Goal: Information Seeking & Learning: Learn about a topic

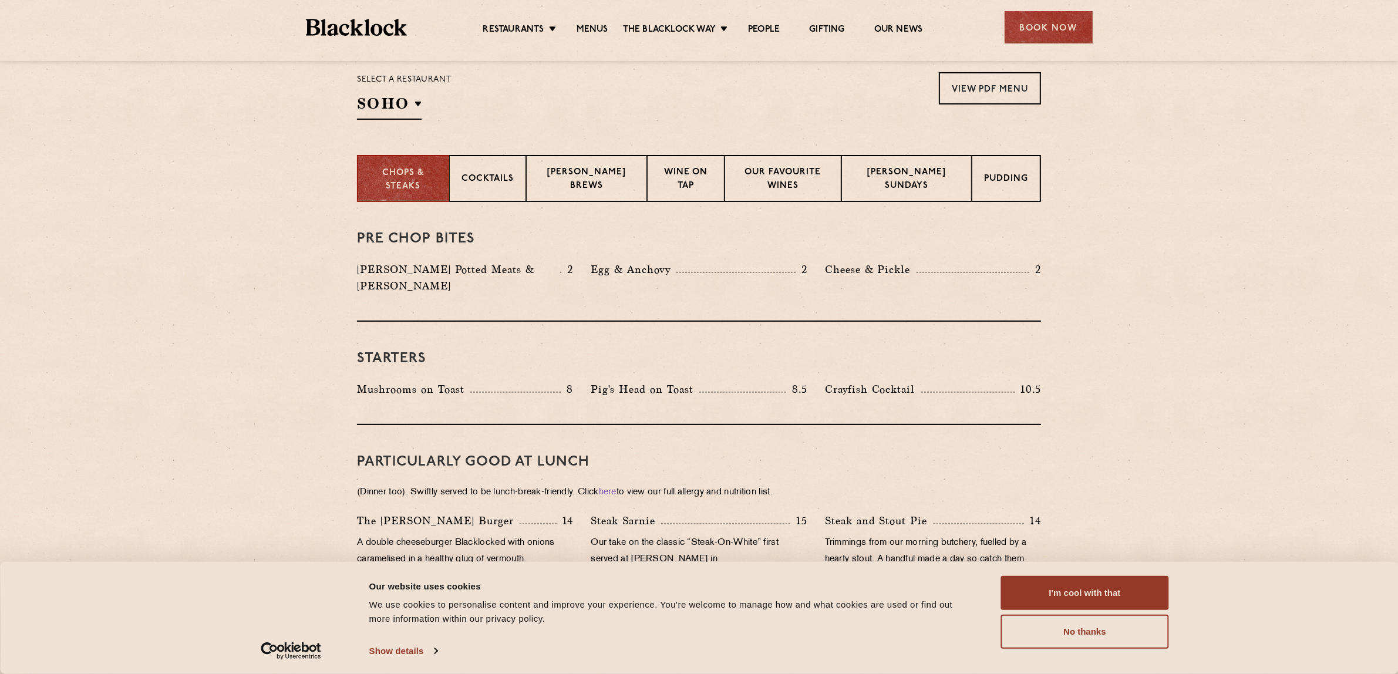
scroll to position [514, 0]
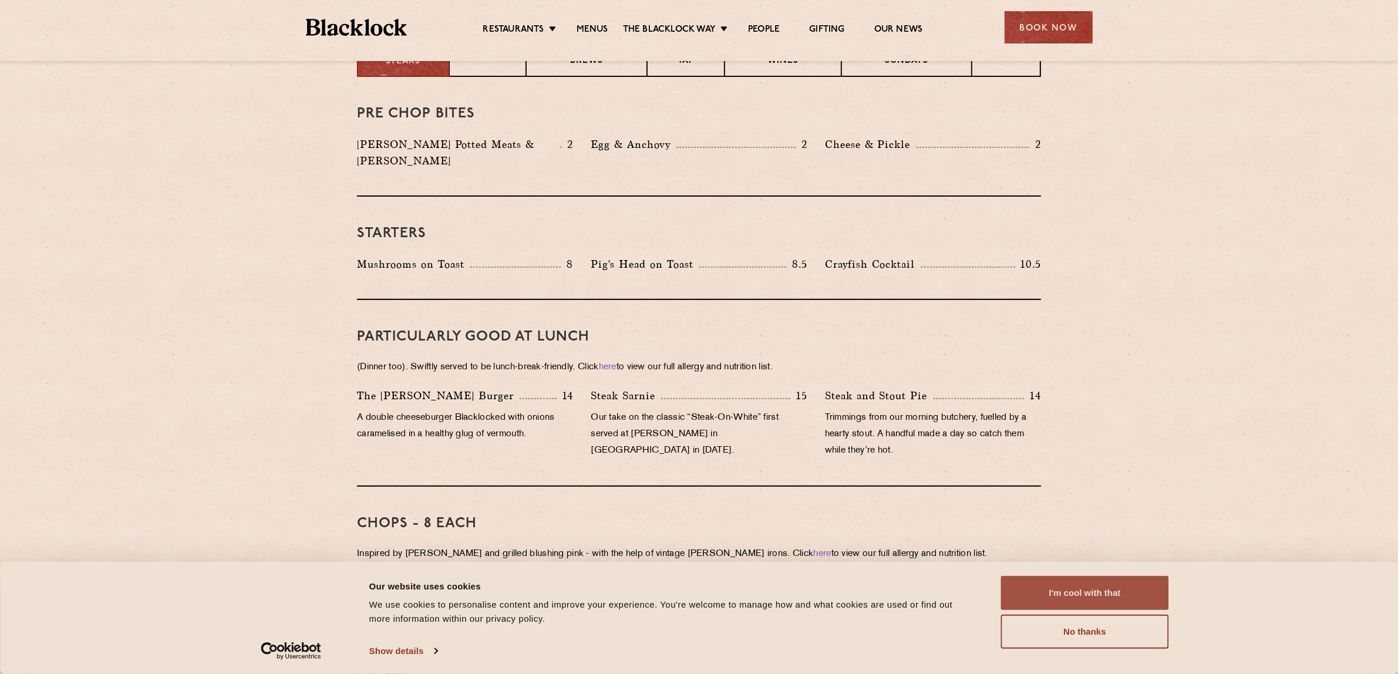
click at [1041, 590] on button "I'm cool with that" at bounding box center [1085, 593] width 168 height 34
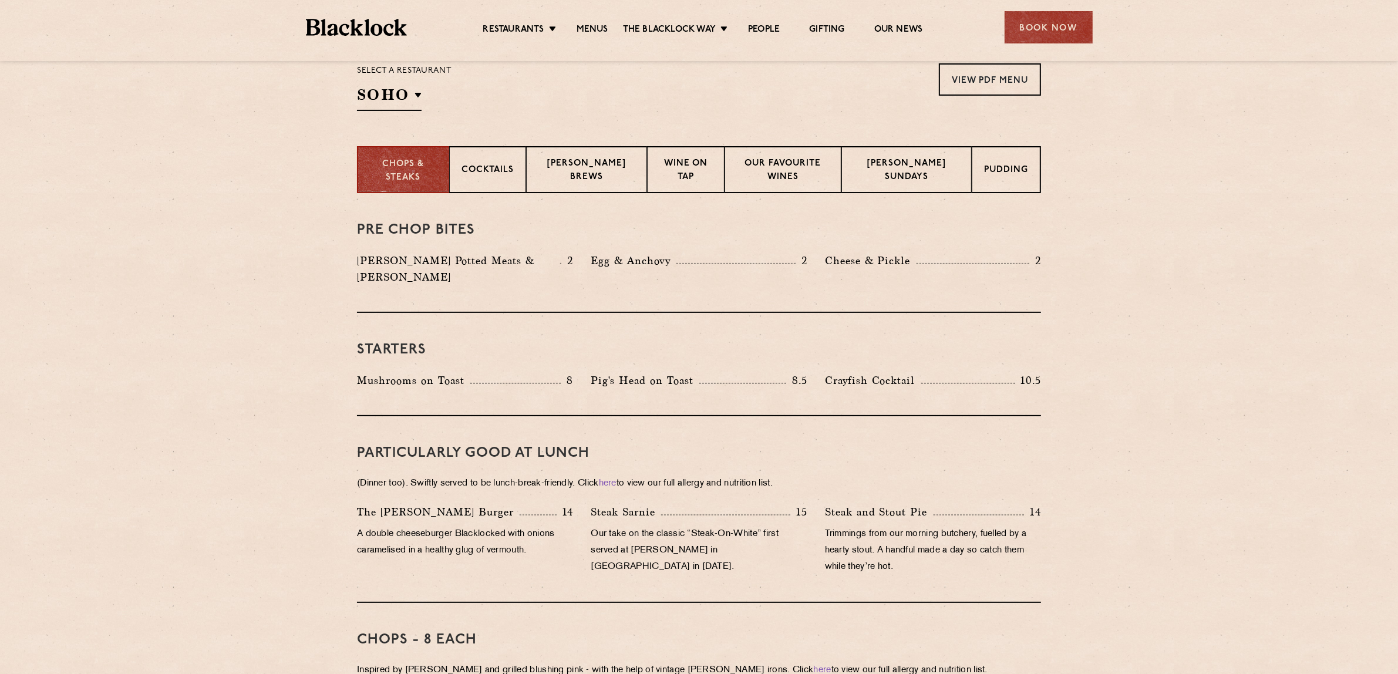
scroll to position [367, 0]
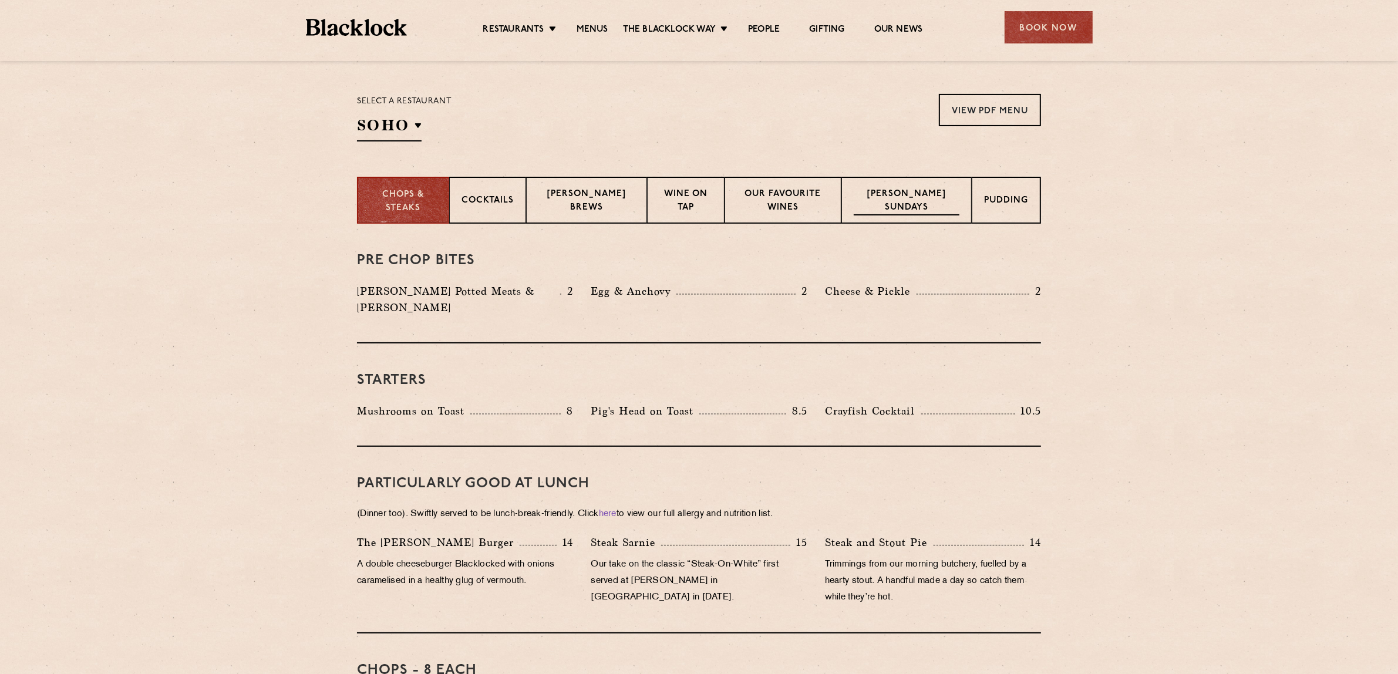
click at [958, 204] on p "Blacklock Sundays" at bounding box center [907, 202] width 106 height 28
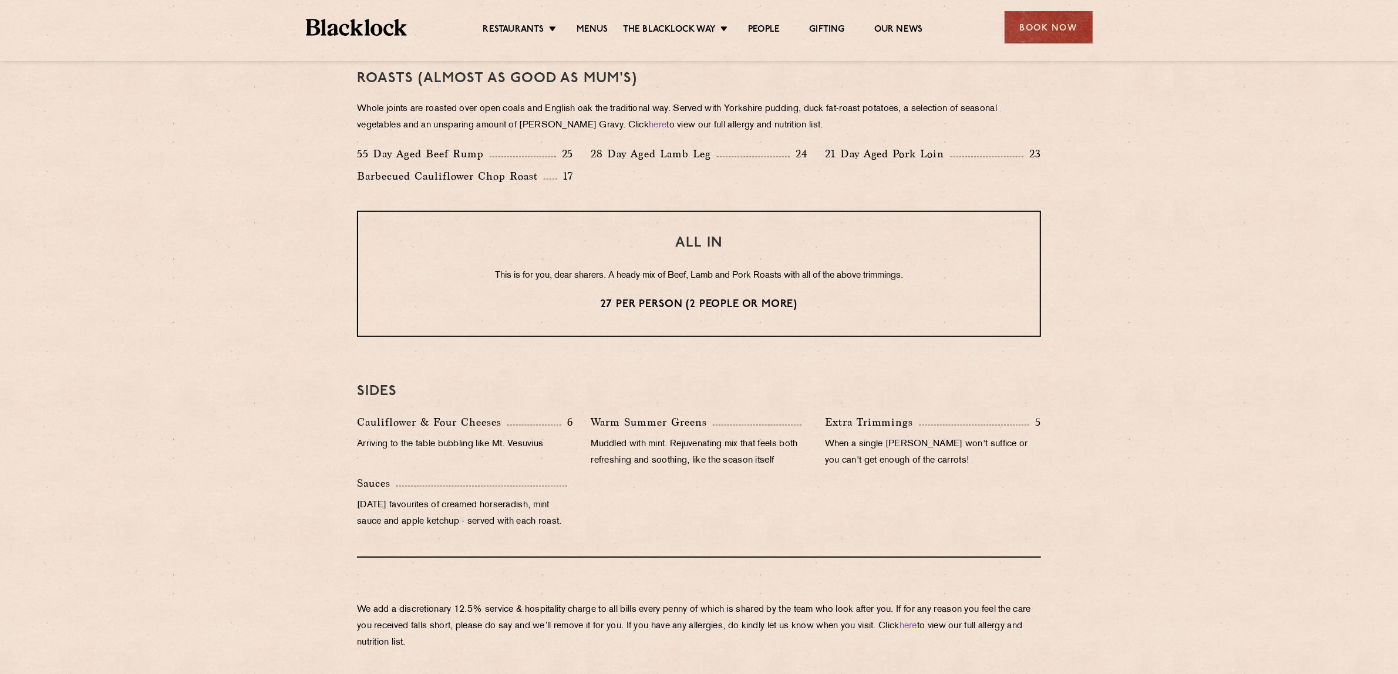
scroll to position [857, 0]
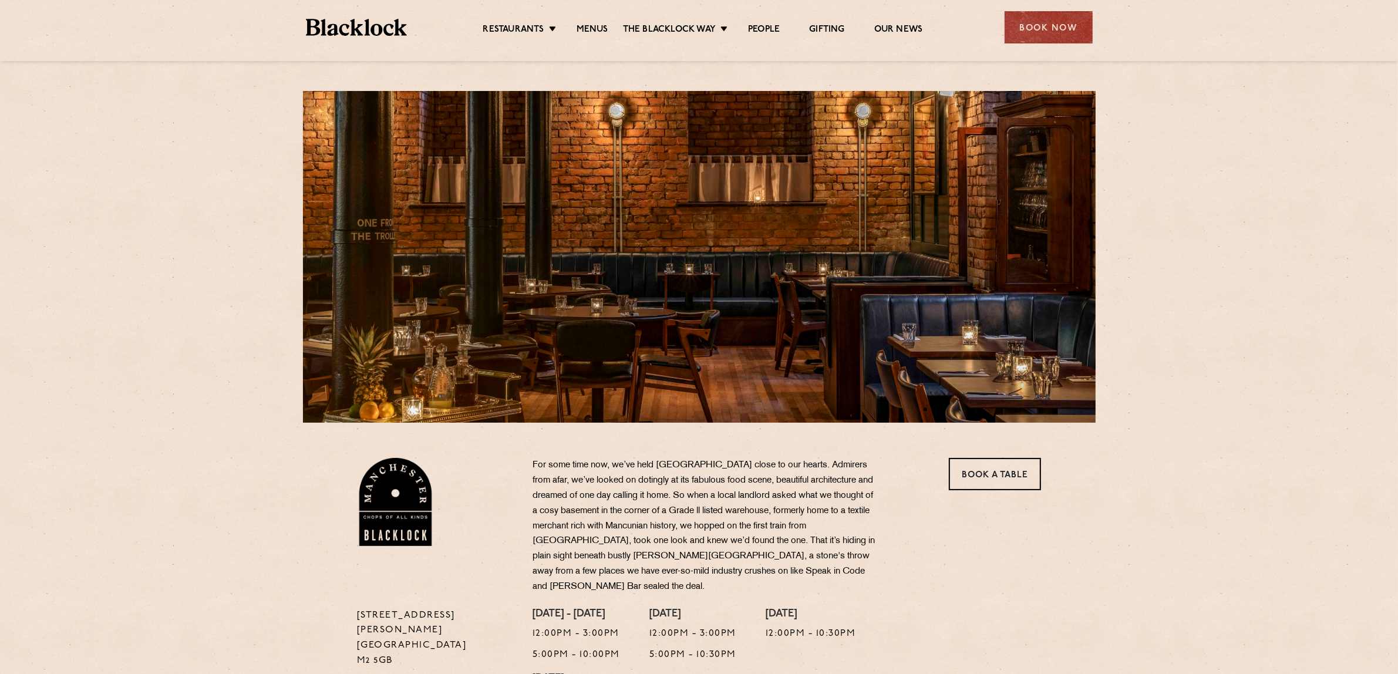
click at [608, 30] on li "Menus" at bounding box center [592, 30] width 61 height 13
click at [602, 29] on link "Menus" at bounding box center [593, 30] width 32 height 13
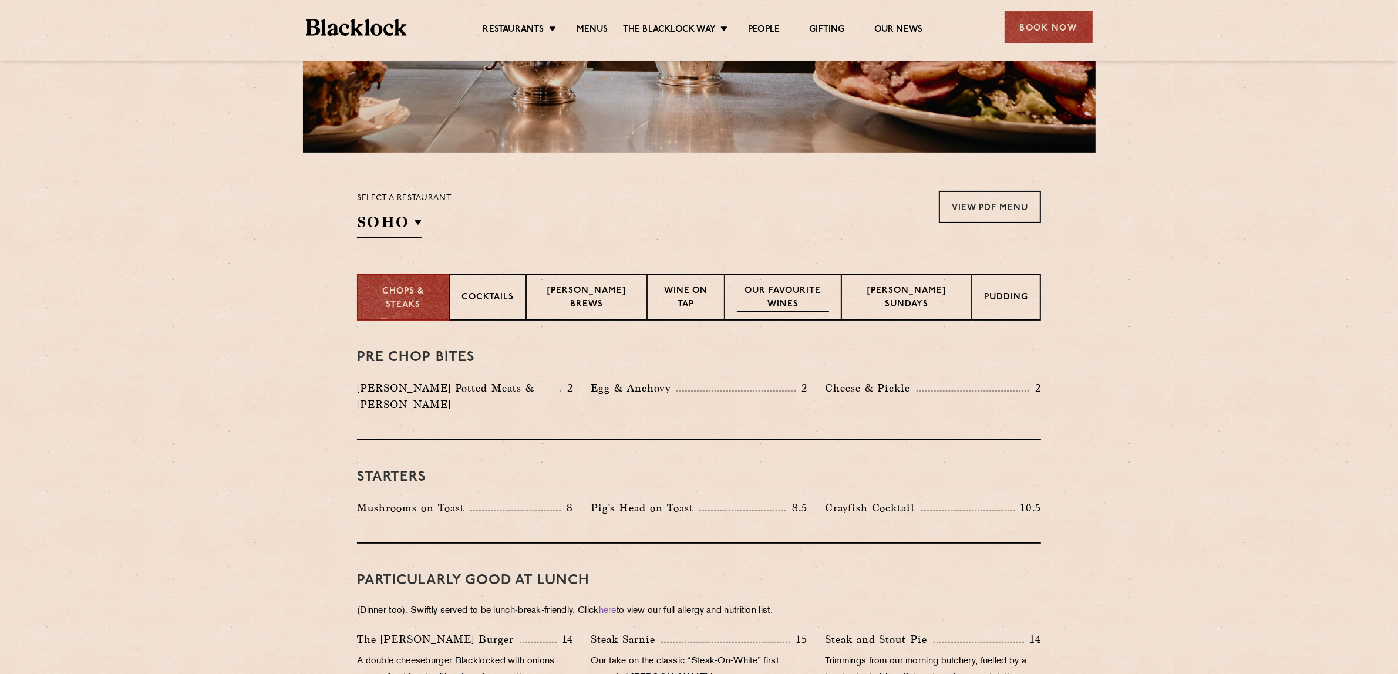
scroll to position [294, 0]
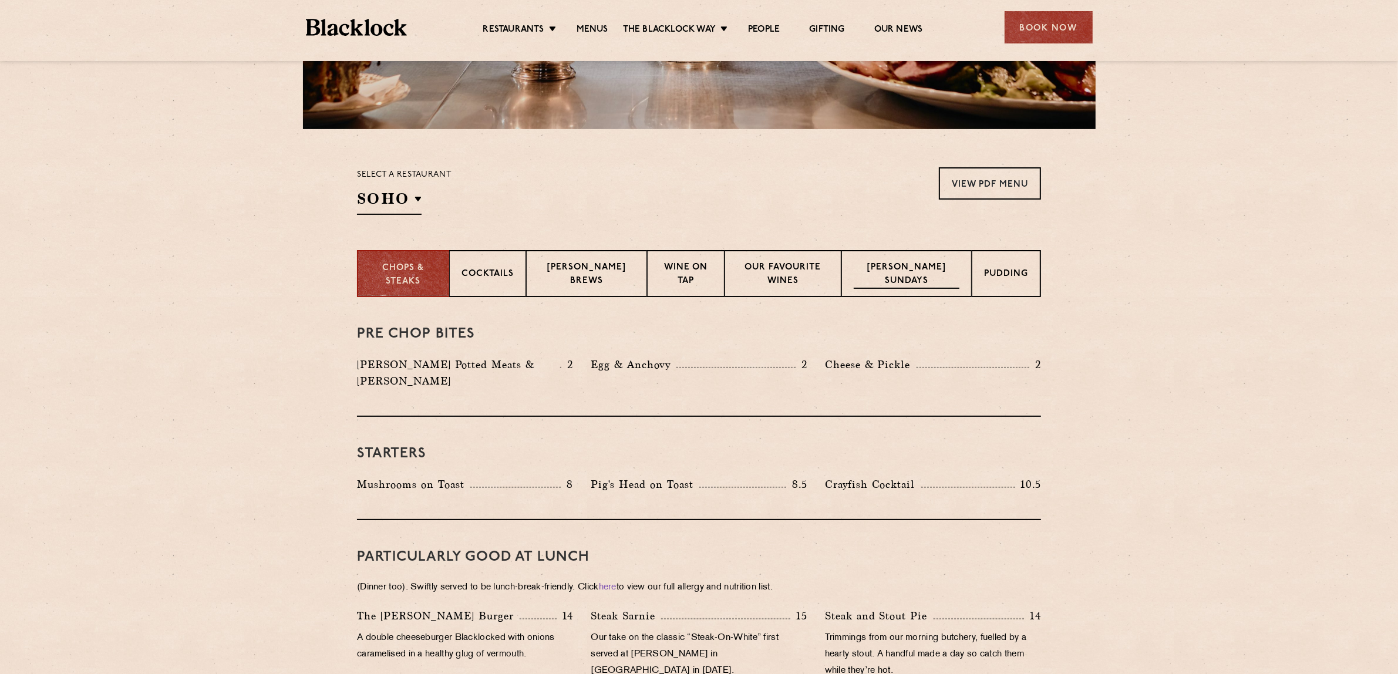
click at [943, 281] on p "Blacklock Sundays" at bounding box center [907, 275] width 106 height 28
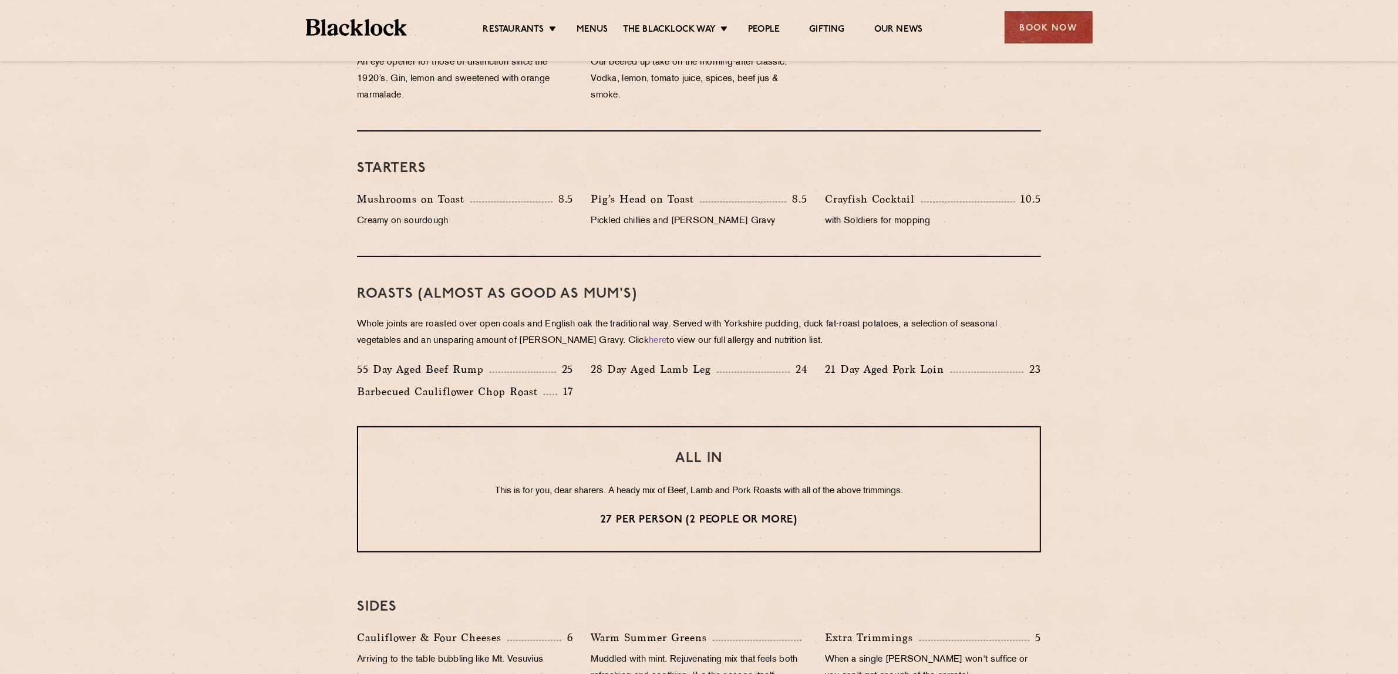
scroll to position [734, 0]
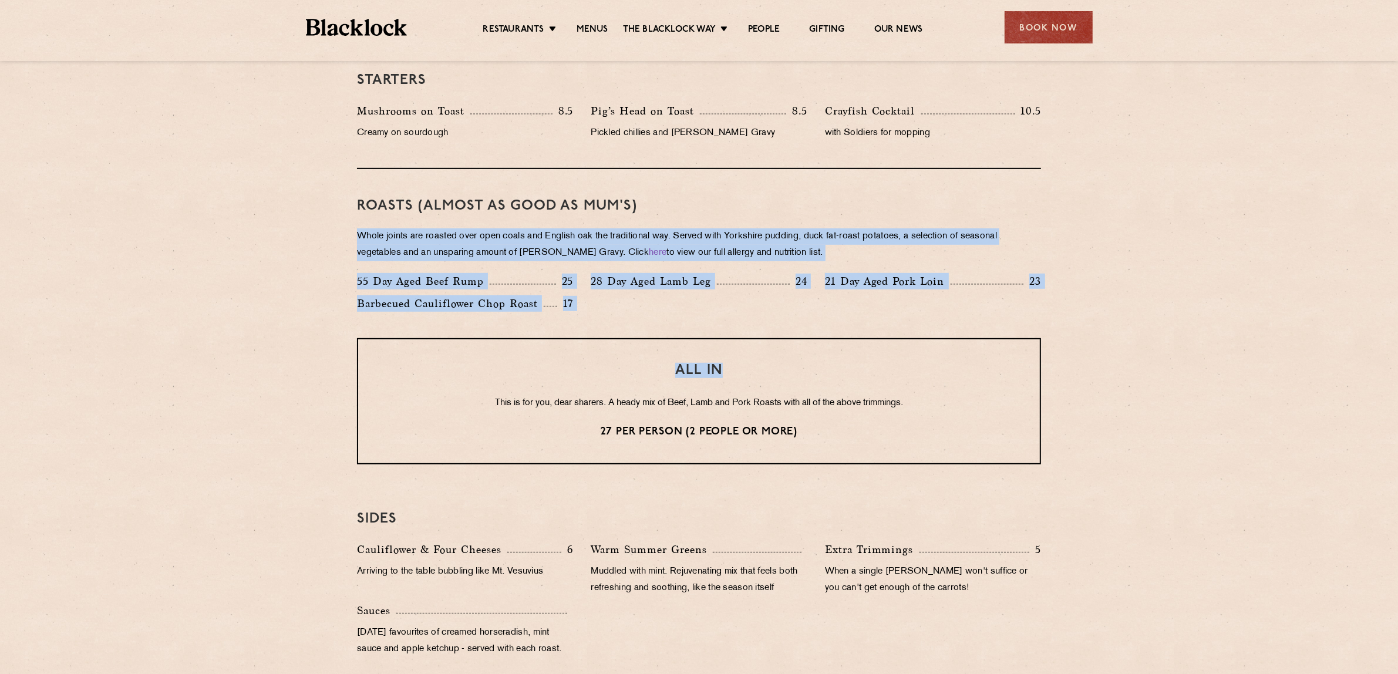
drag, startPoint x: 355, startPoint y: 228, endPoint x: 862, endPoint y: 347, distance: 520.6
click at [880, 347] on div "Eye openers If you had a big Saturday or need a little booster to kickstart you…" at bounding box center [699, 334] width 714 height 955
click at [836, 327] on div "Roasts (Almost as good as Mum's) Whole joints are roasted over open coals and E…" at bounding box center [699, 253] width 684 height 169
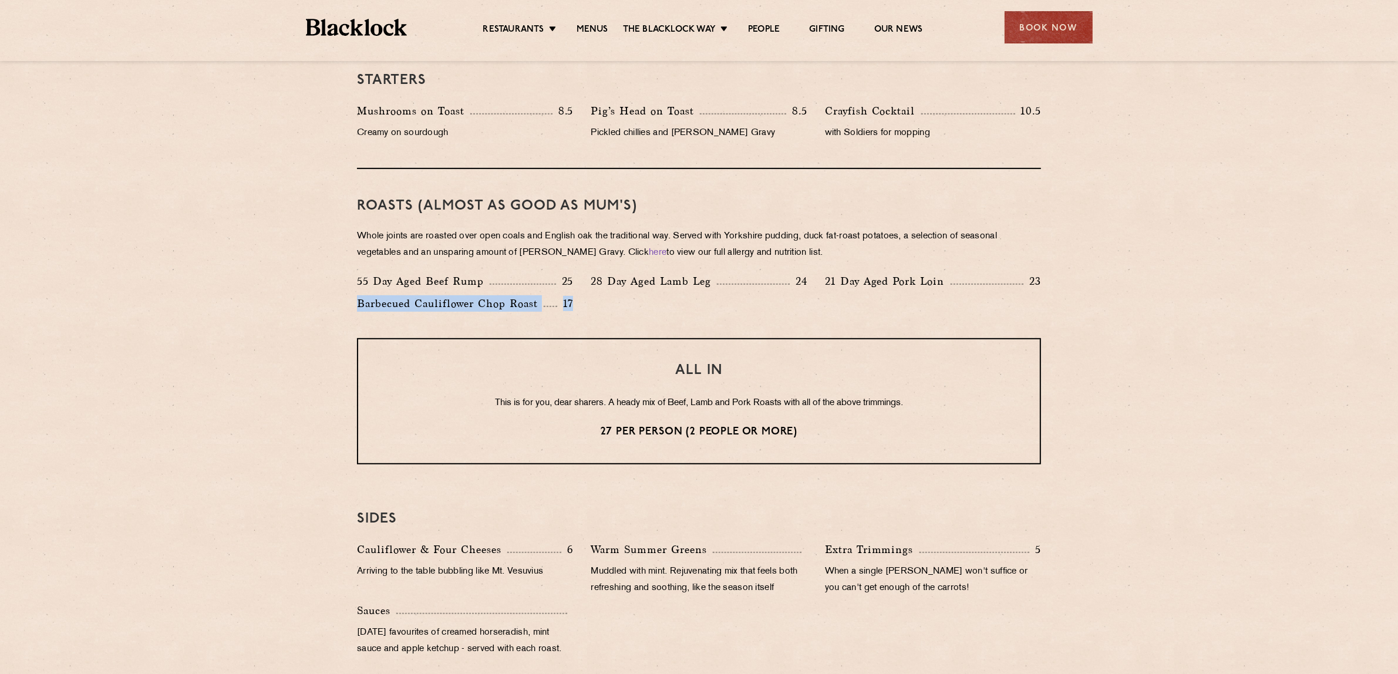
drag, startPoint x: 395, startPoint y: 304, endPoint x: 591, endPoint y: 304, distance: 195.6
click at [591, 304] on div "55 Day Aged Beef Rump 25 28 Day Aged Lamb Leg 24 21 Day Aged Pork Loin 23 Barbe…" at bounding box center [699, 295] width 702 height 45
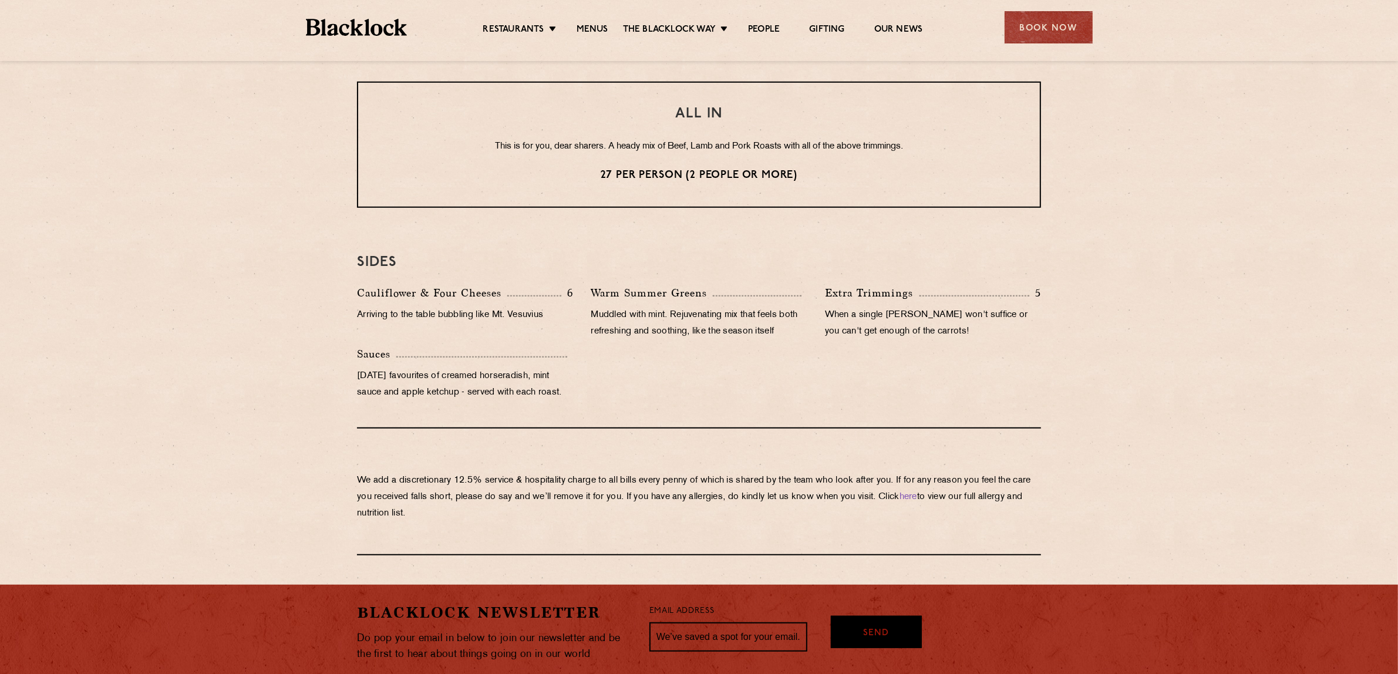
scroll to position [954, 0]
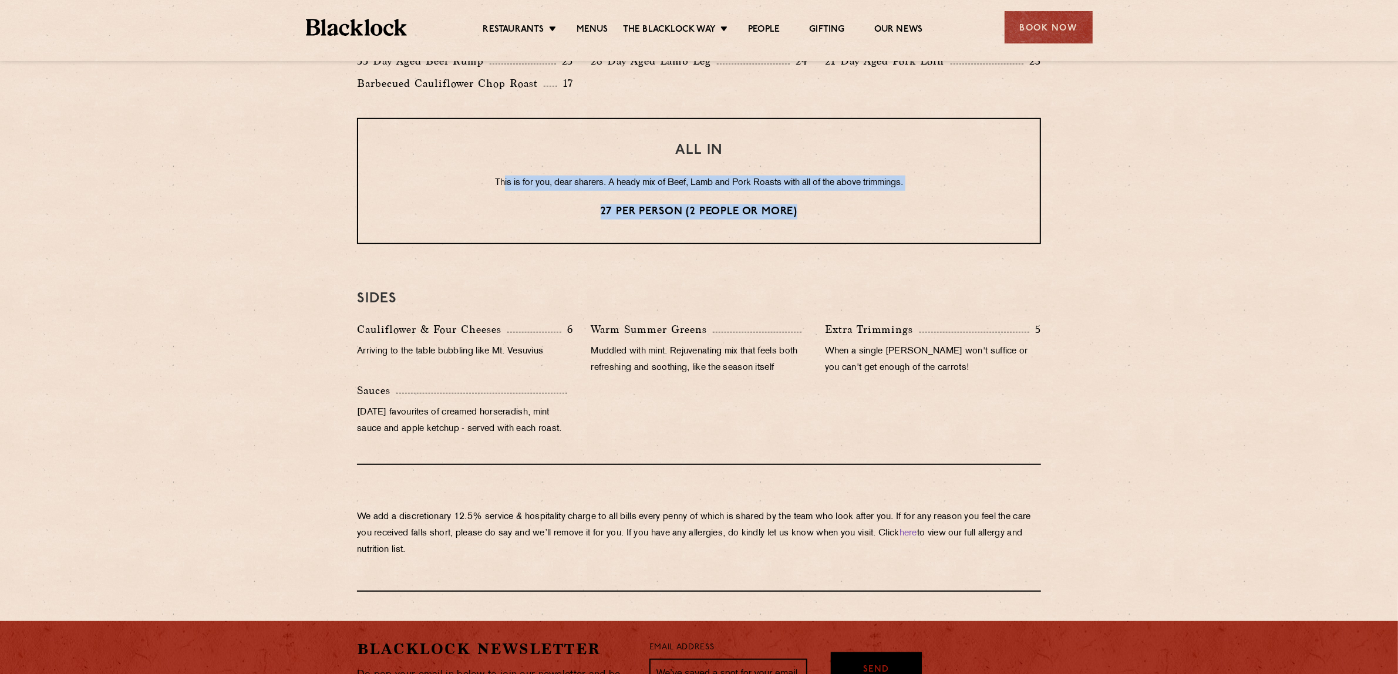
drag, startPoint x: 498, startPoint y: 181, endPoint x: 809, endPoint y: 206, distance: 312.3
click at [809, 206] on div "ALL IN This is for you, dear sharers. A heady mix of Beef, Lamb and Pork Roasts…" at bounding box center [699, 181] width 684 height 126
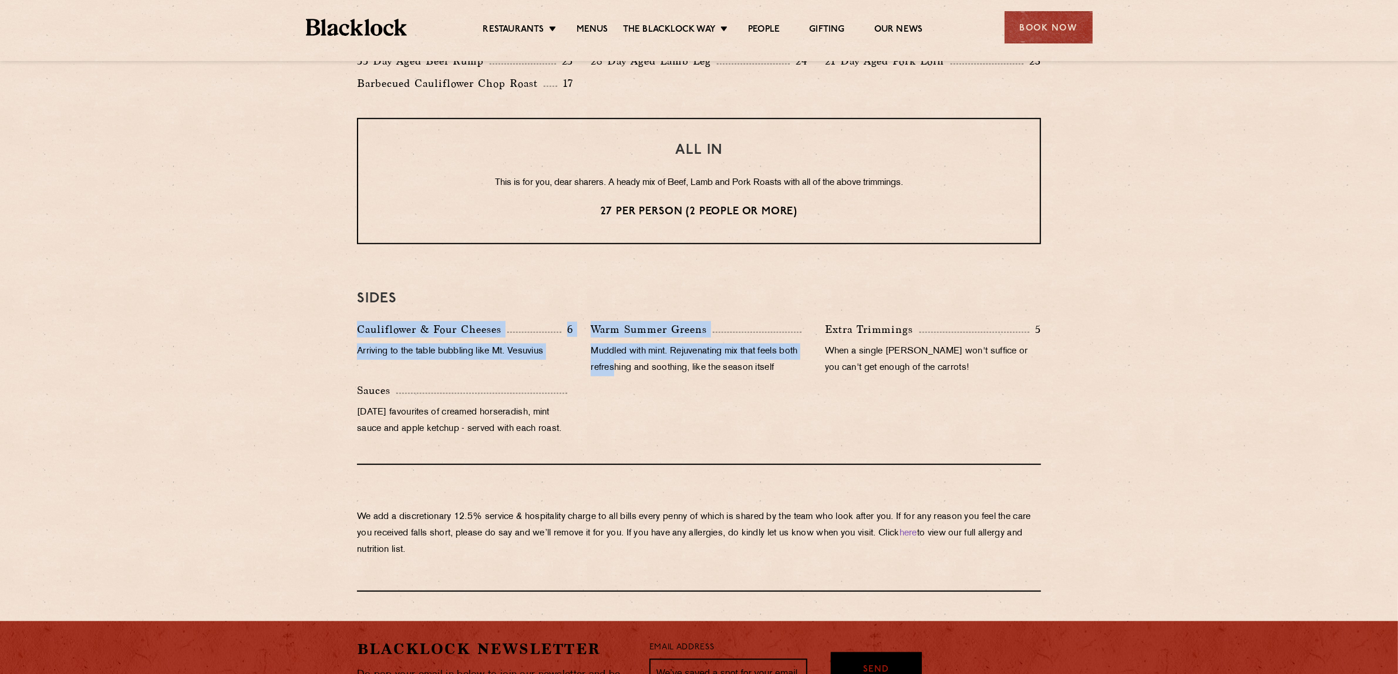
drag, startPoint x: 346, startPoint y: 317, endPoint x: 614, endPoint y: 398, distance: 279.8
click at [614, 398] on div "Eye openers If you had a big Saturday or need a little booster to kickstart you…" at bounding box center [699, 113] width 714 height 955
click at [612, 376] on div "Warm Summer Greens Muddled with mint. Rejuvenating mix that feels both refreshi…" at bounding box center [699, 351] width 234 height 61
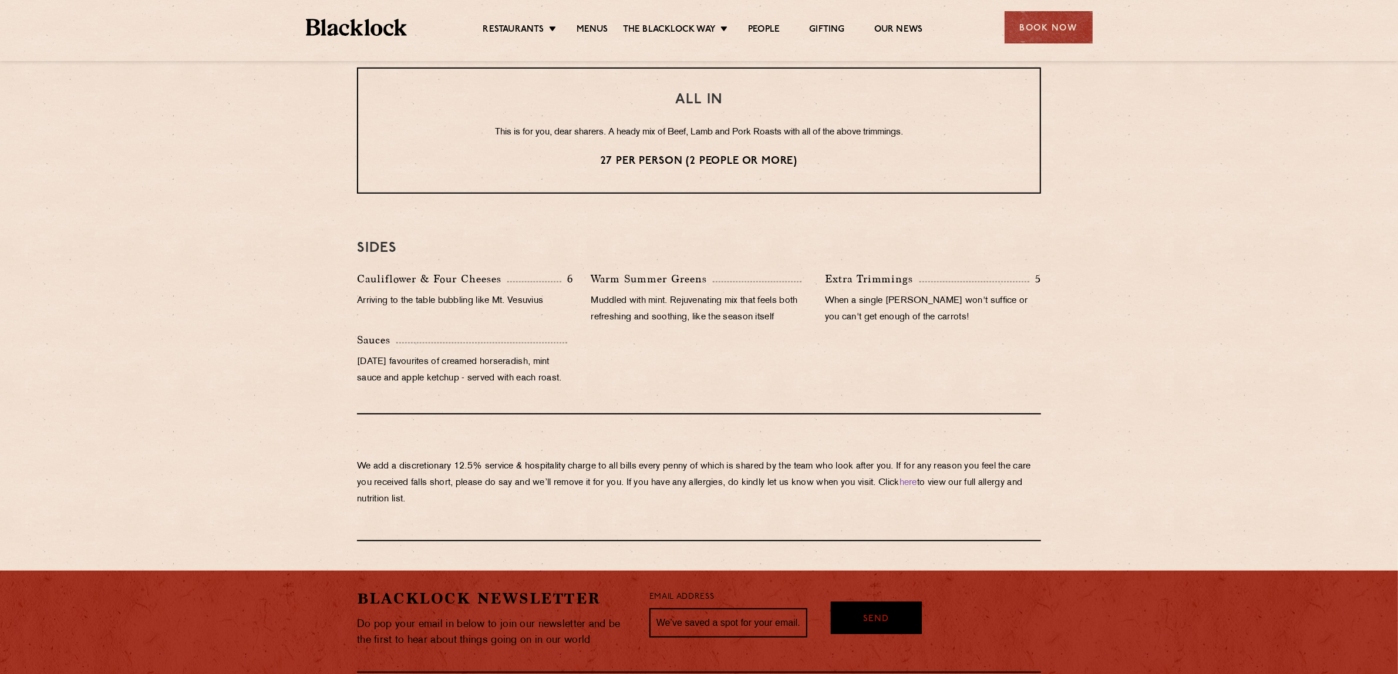
scroll to position [1028, 0]
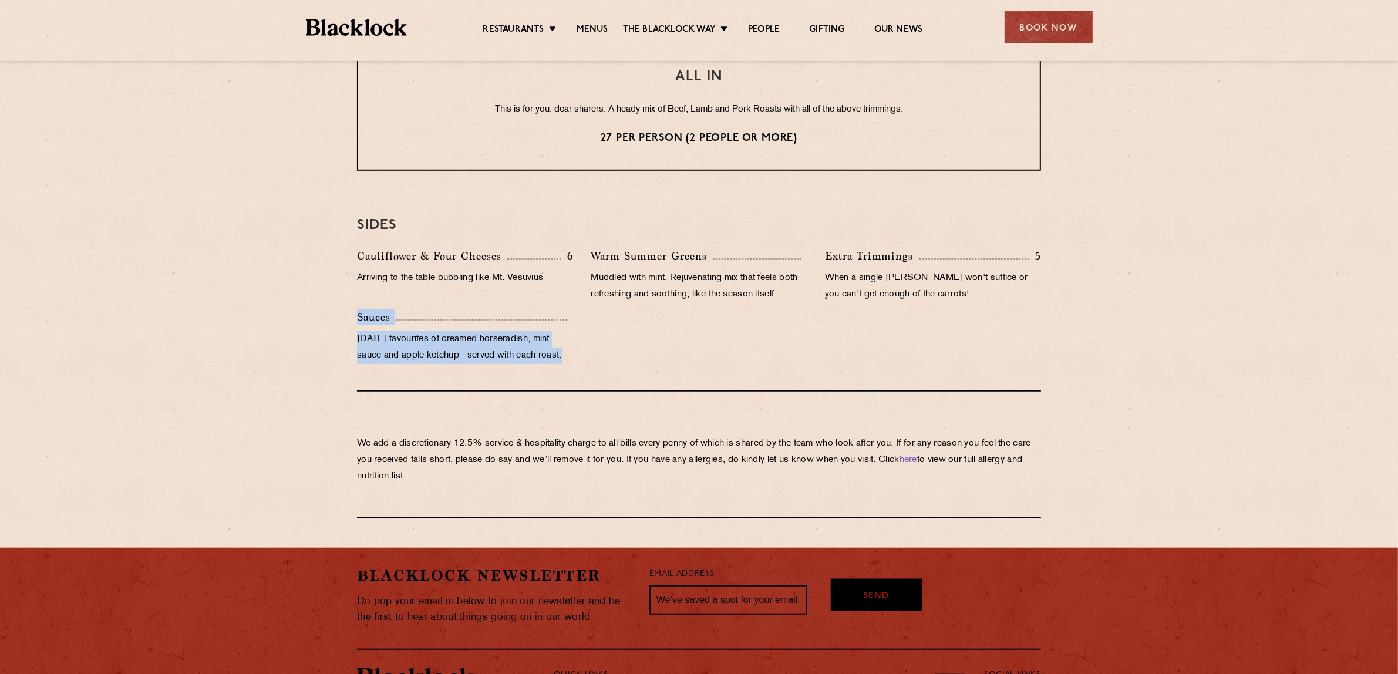
drag, startPoint x: 597, startPoint y: 349, endPoint x: 319, endPoint y: 321, distance: 279.3
click at [319, 321] on section "Eye openers If you had a big Saturday or need a little booster to kickstart you…" at bounding box center [699, 40] width 1398 height 955
drag, startPoint x: 359, startPoint y: 460, endPoint x: 487, endPoint y: 484, distance: 131.0
click at [487, 484] on div "We add a discretionary 12.5% service & hospitality charge to all bills every pe…" at bounding box center [699, 455] width 684 height 127
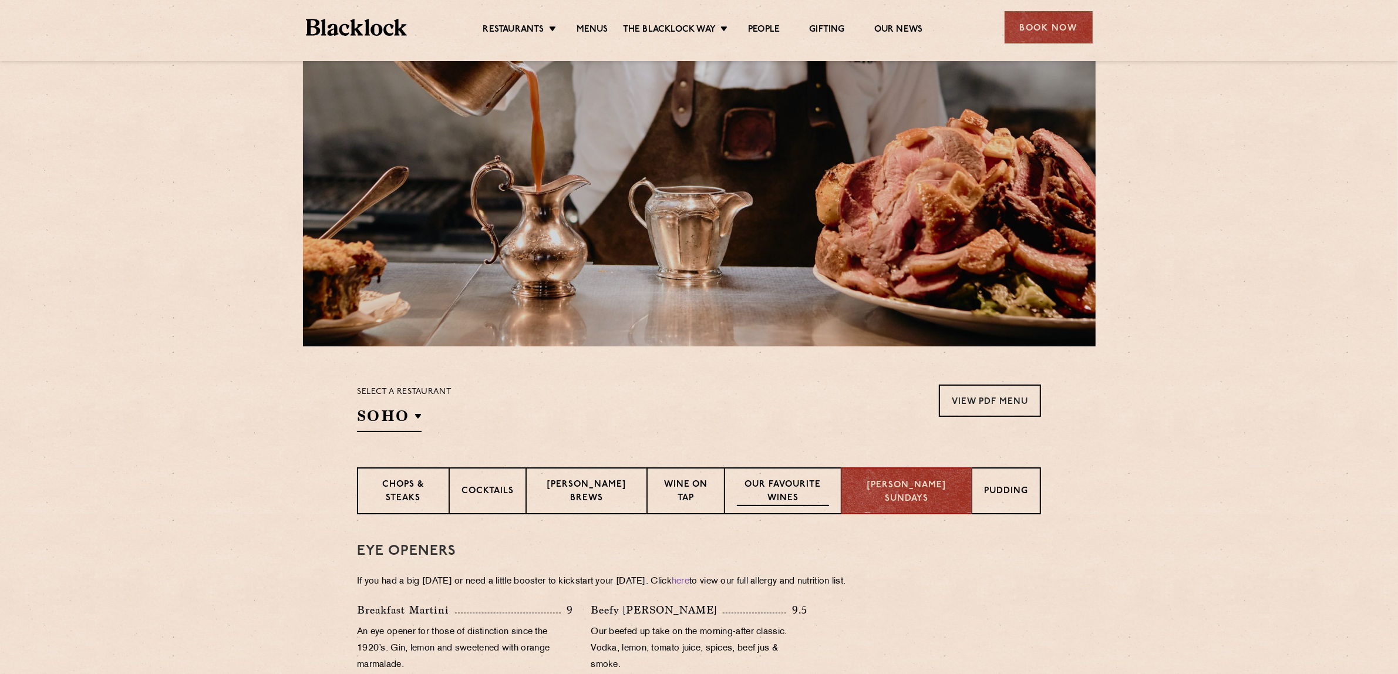
scroll to position [73, 0]
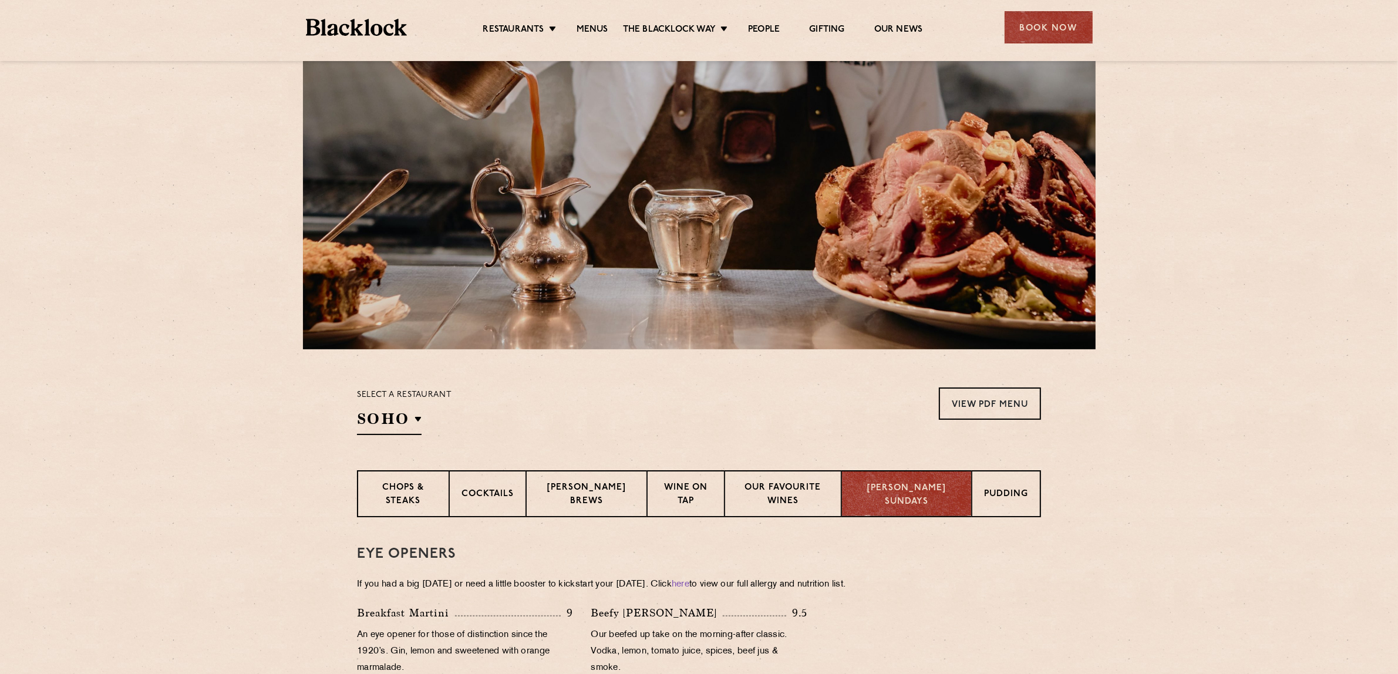
click at [960, 500] on div "Blacklock Sundays" at bounding box center [907, 493] width 130 height 47
click at [999, 500] on p "Pudding" at bounding box center [1007, 495] width 44 height 15
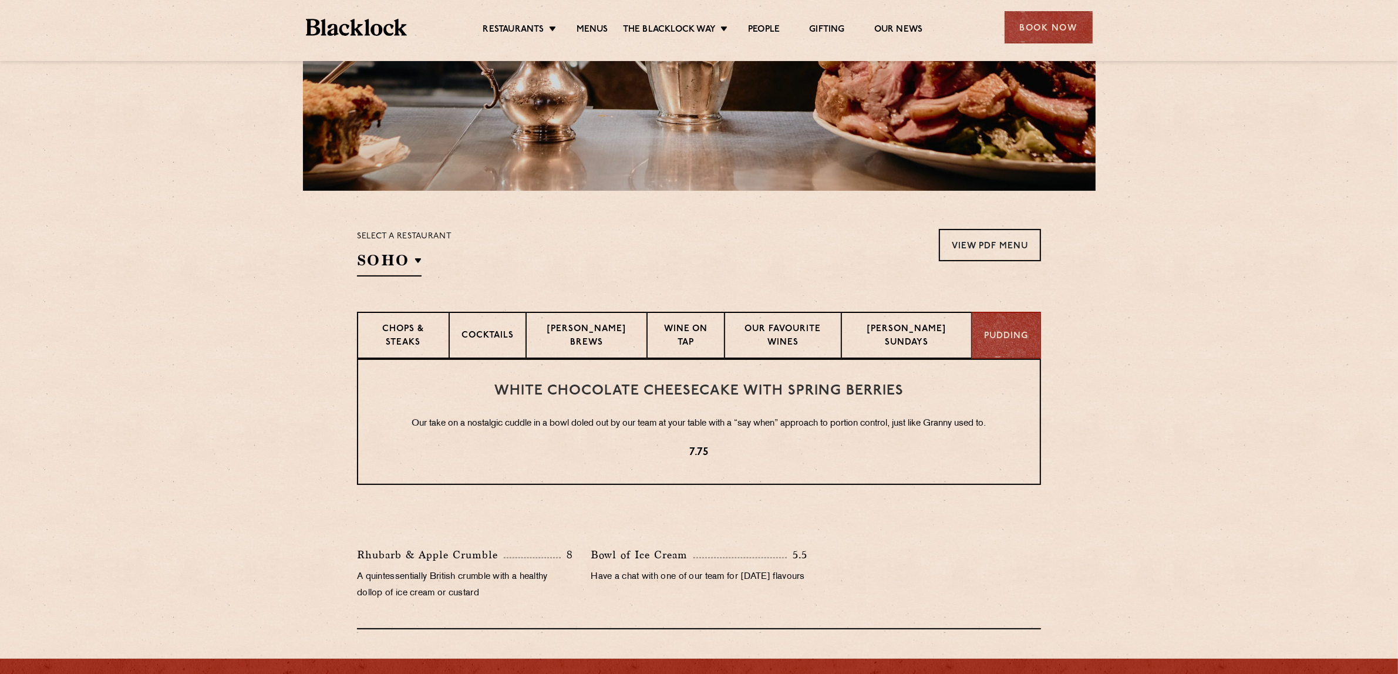
scroll to position [220, 0]
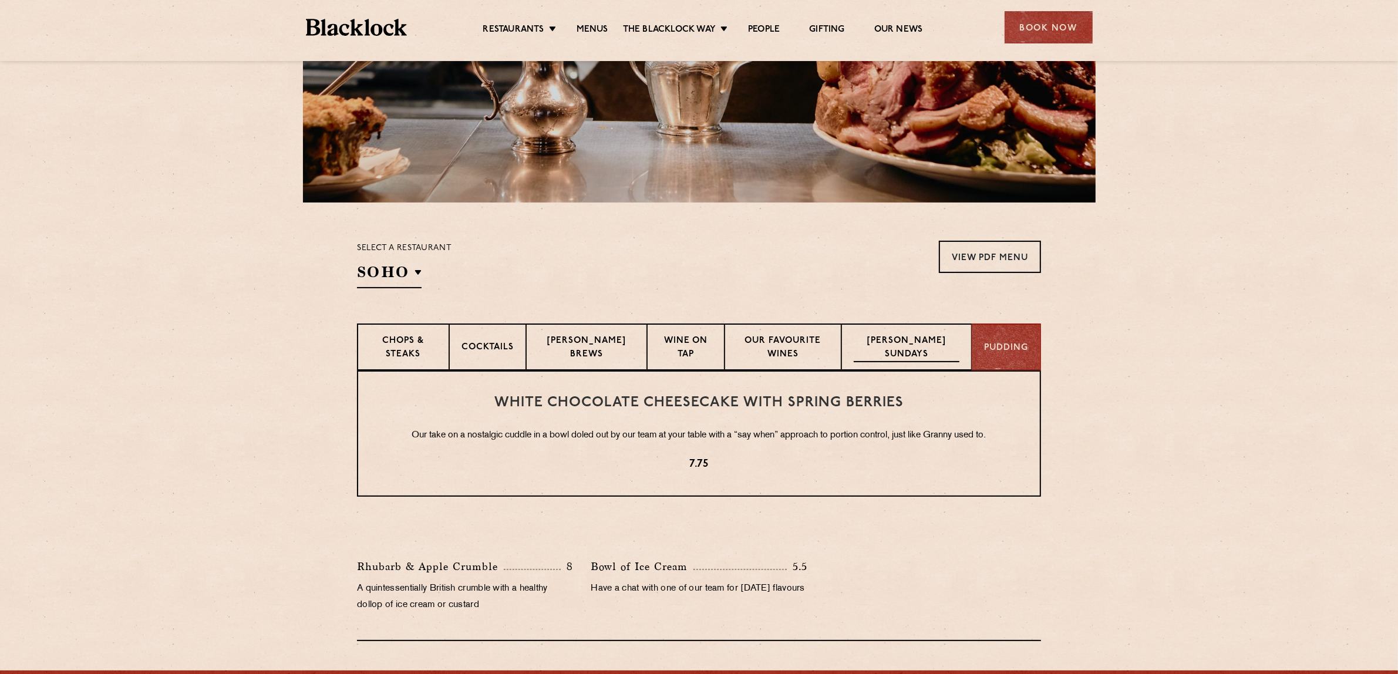
click at [876, 348] on p "Blacklock Sundays" at bounding box center [907, 349] width 106 height 28
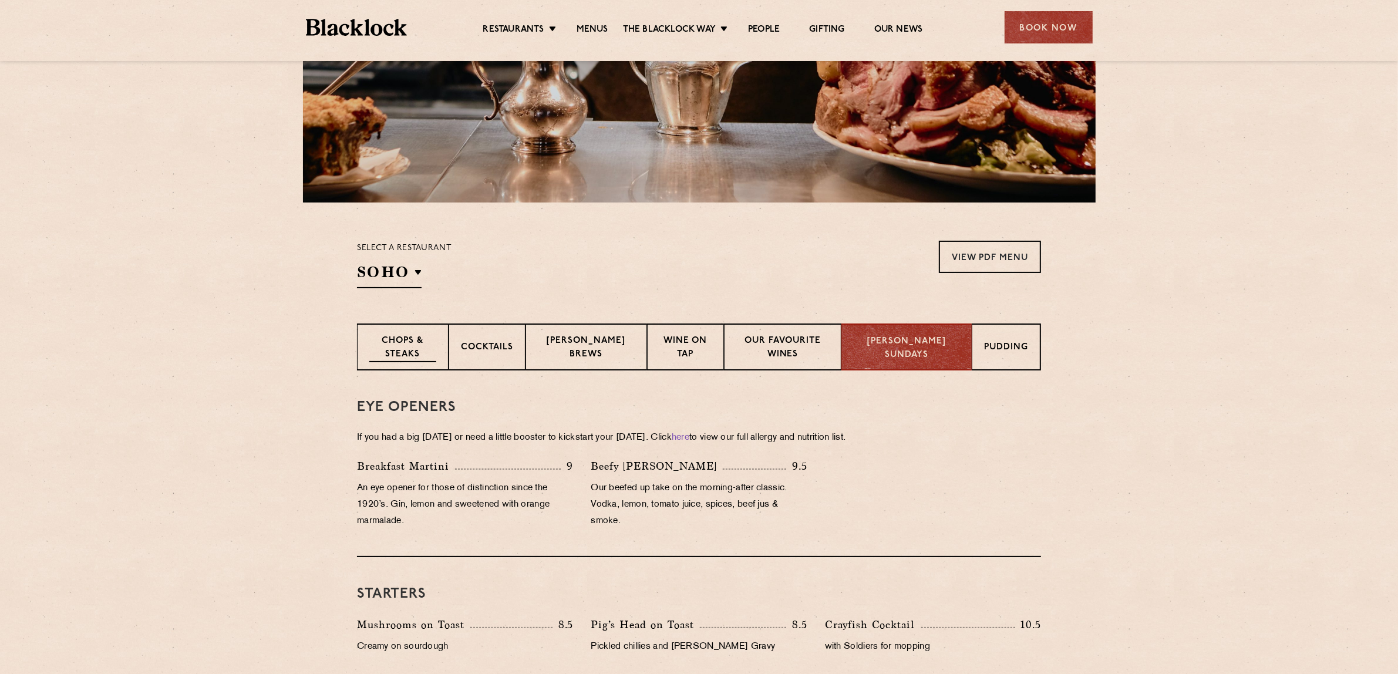
click at [394, 342] on p "Chops & Steaks" at bounding box center [402, 349] width 67 height 28
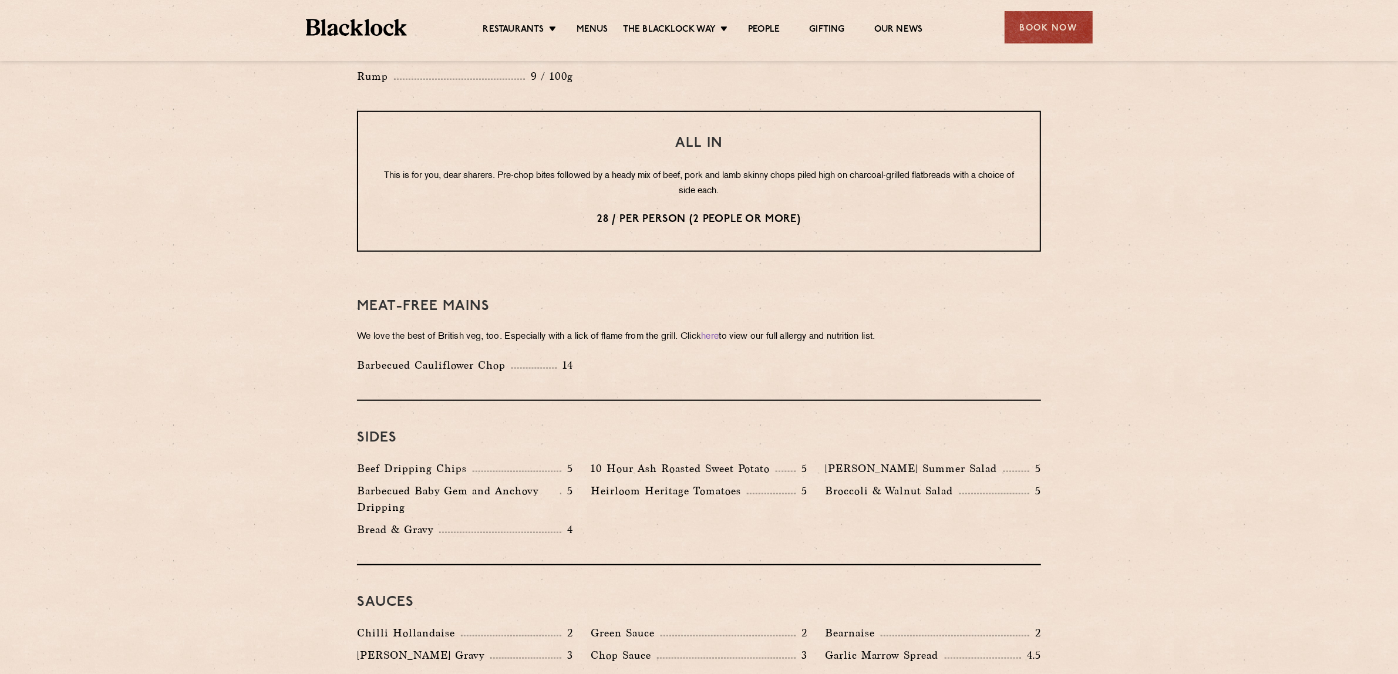
scroll to position [1468, 0]
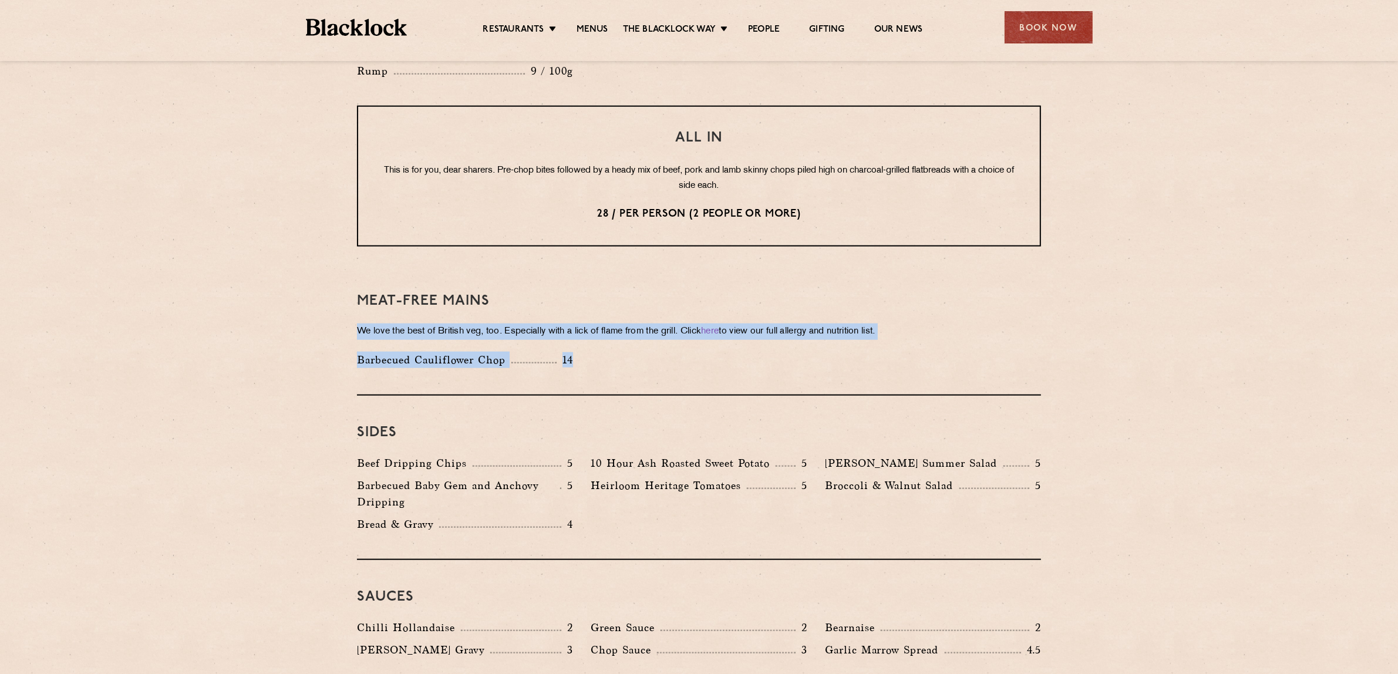
drag, startPoint x: 587, startPoint y: 329, endPoint x: 358, endPoint y: 295, distance: 231.5
click at [358, 295] on div "Meat-Free mains We love the best of British veg, too. Especially with a lick of…" at bounding box center [699, 330] width 684 height 132
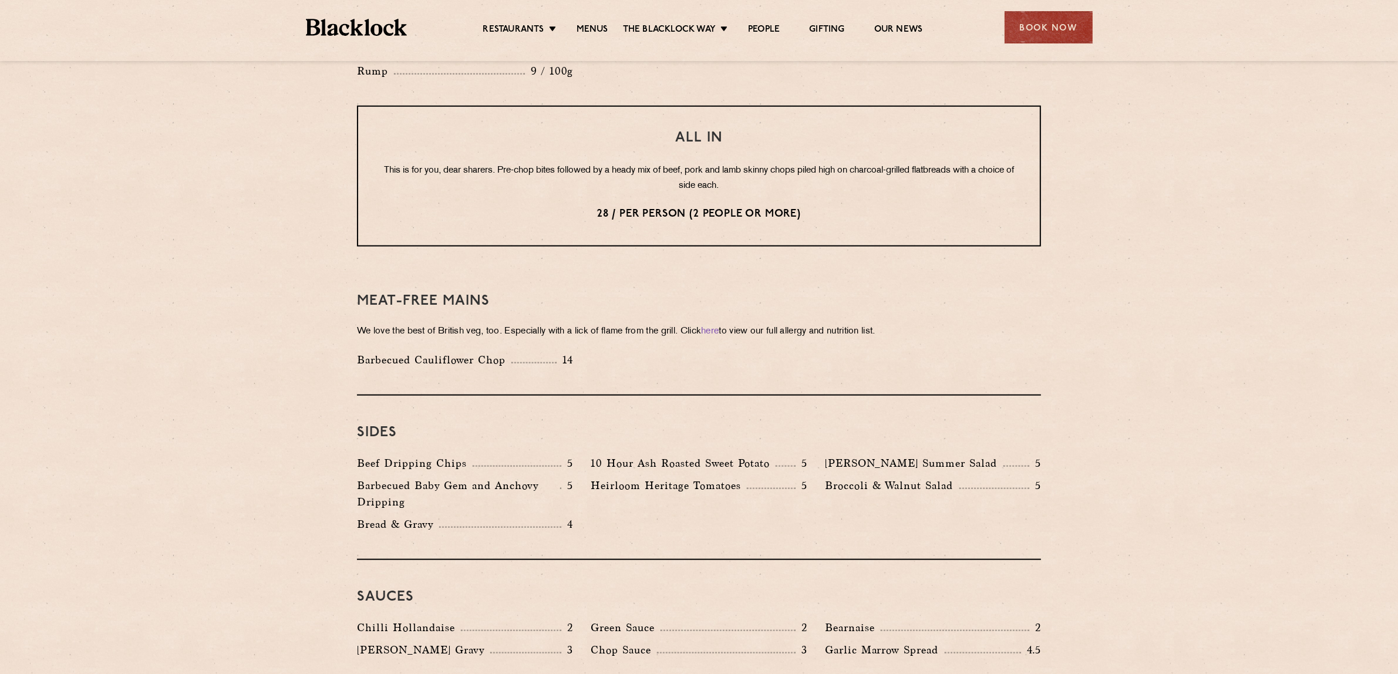
click at [489, 477] on p "Barbecued Baby Gem and Anchovy Dripping" at bounding box center [458, 493] width 203 height 33
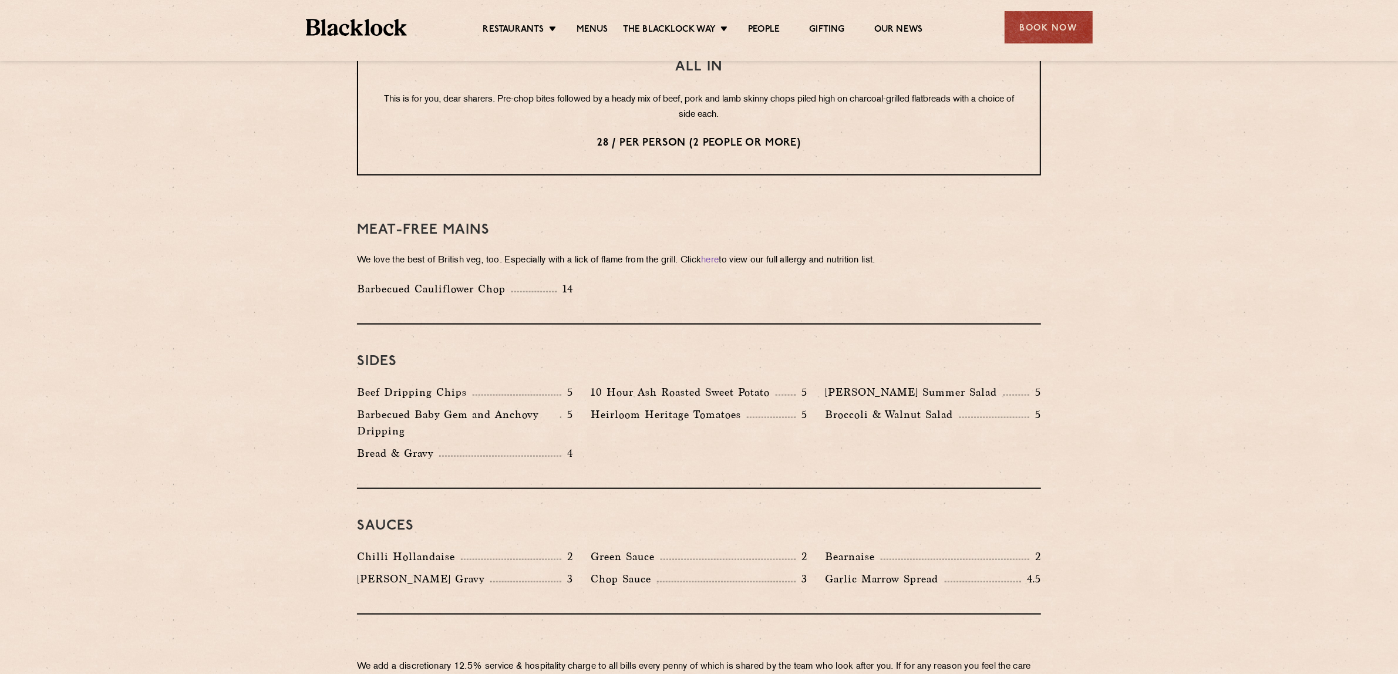
scroll to position [1542, 0]
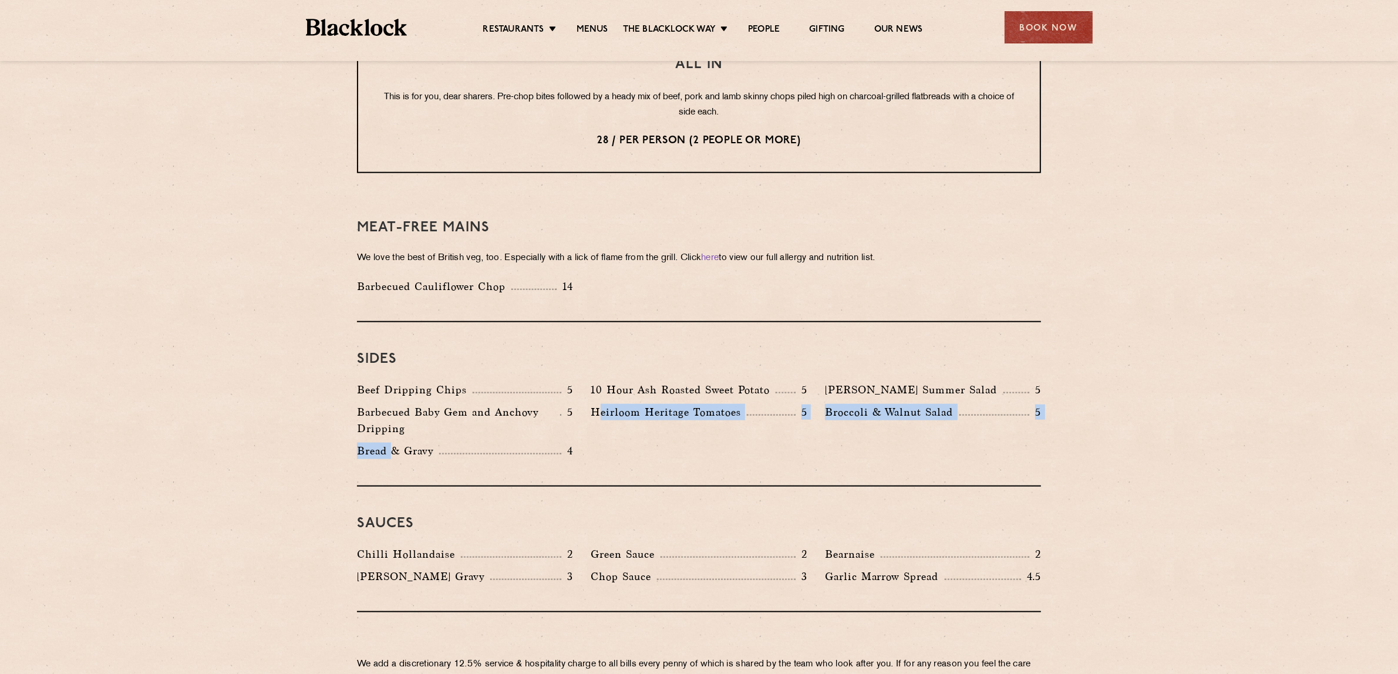
drag, startPoint x: 594, startPoint y: 407, endPoint x: 391, endPoint y: 409, distance: 203.2
click at [391, 409] on div "Beef Dripping Chips 5 10 Hour Ash Roasted Sweet Potato 5 Roy's Summer Salad 5 B…" at bounding box center [699, 423] width 702 height 83
click at [391, 443] on p "Bread & Gravy" at bounding box center [398, 451] width 82 height 16
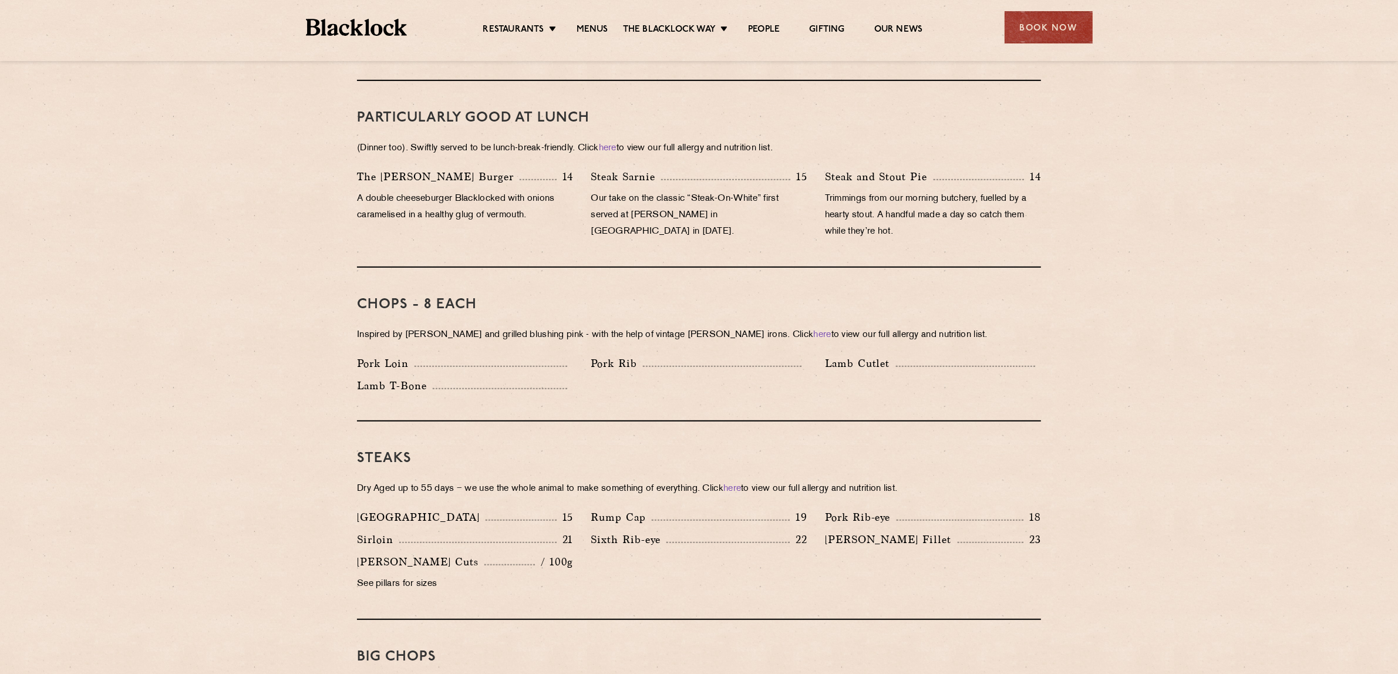
scroll to position [514, 0]
